Goal: Information Seeking & Learning: Learn about a topic

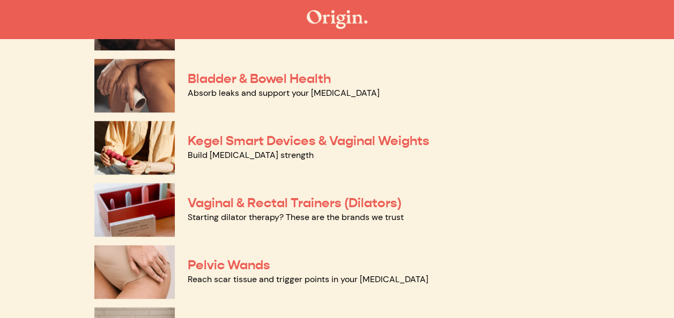
scroll to position [340, 0]
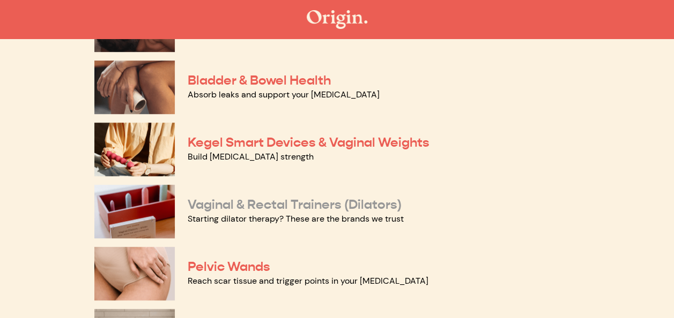
click at [298, 205] on link "Vaginal & Rectal Trainers (Dilators)" at bounding box center [295, 205] width 214 height 16
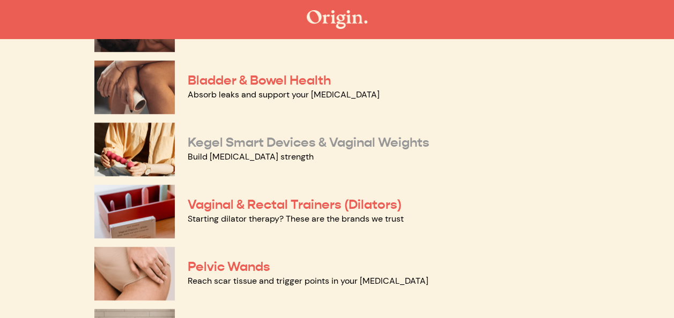
click at [317, 141] on link "Kegel Smart Devices & Vaginal Weights" at bounding box center [309, 143] width 242 height 16
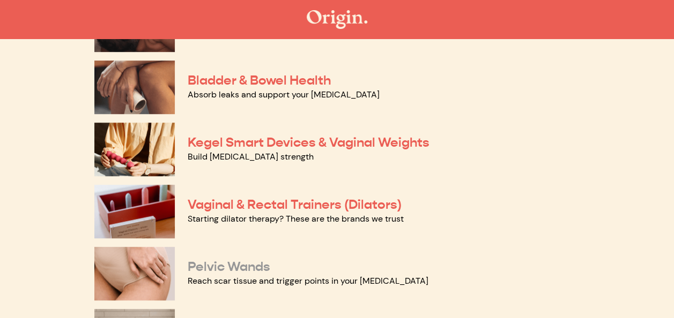
click at [234, 264] on link "Pelvic Wands" at bounding box center [229, 267] width 83 height 16
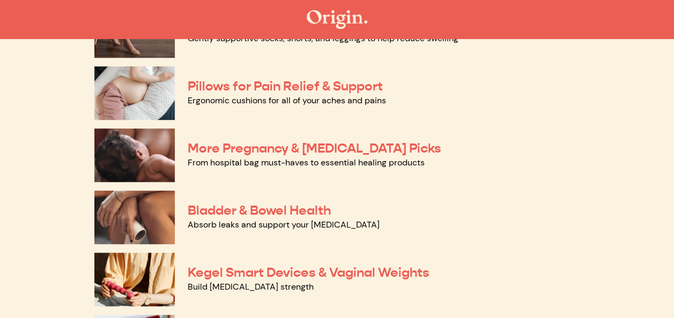
scroll to position [207, 0]
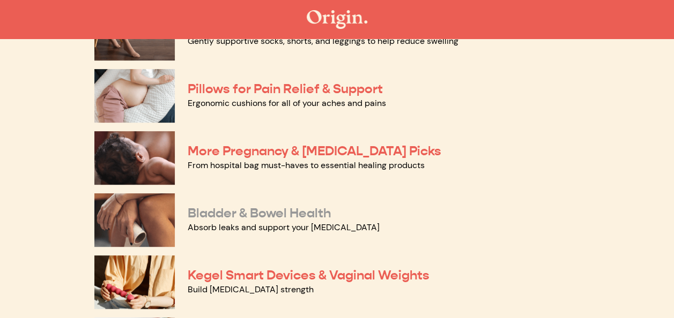
click at [272, 210] on link "Bladder & Bowel Health" at bounding box center [259, 213] width 143 height 16
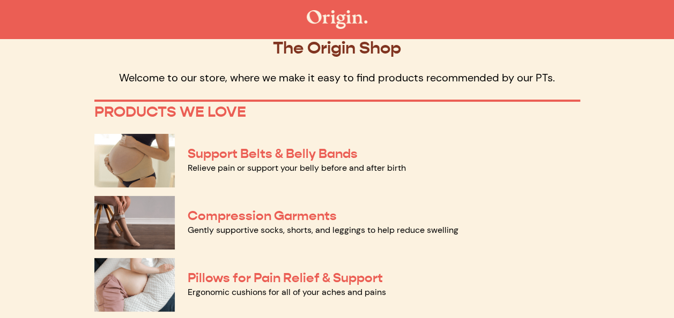
scroll to position [0, 0]
